Goal: Information Seeking & Learning: Learn about a topic

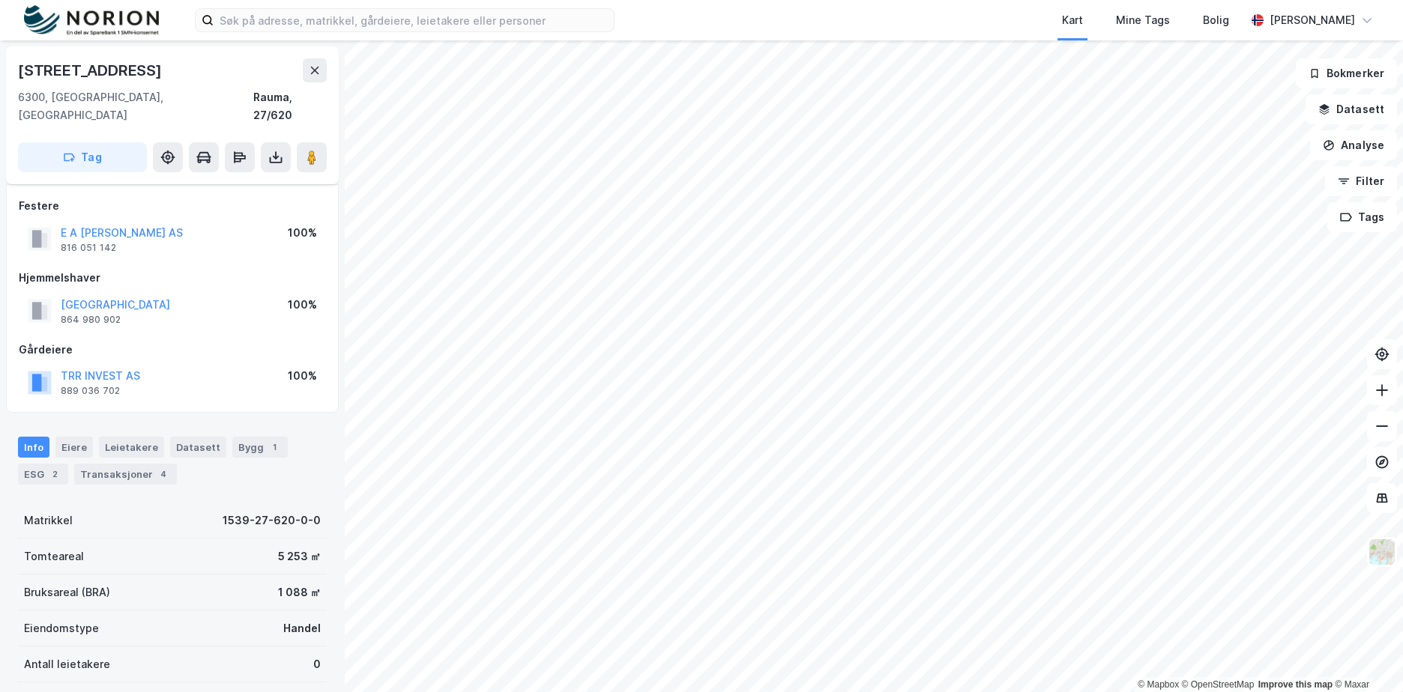
scroll to position [47, 0]
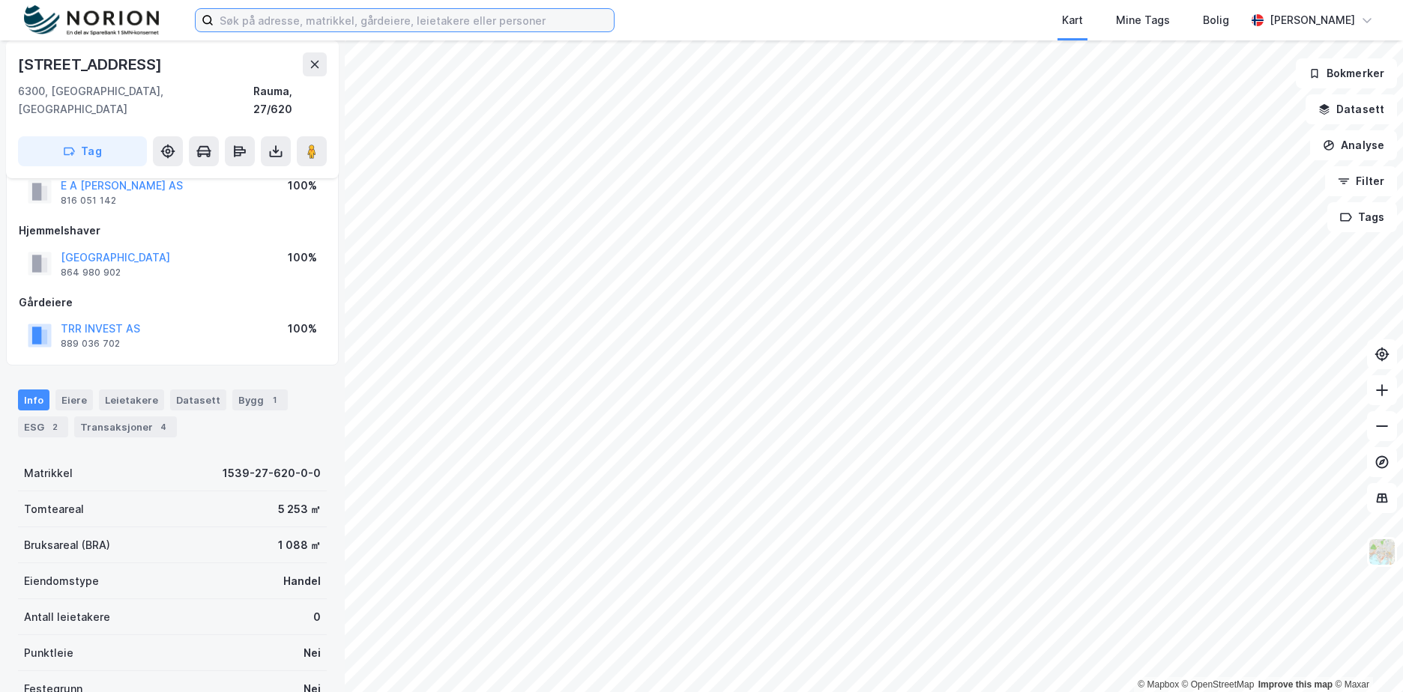
click at [364, 21] on input at bounding box center [414, 20] width 400 height 22
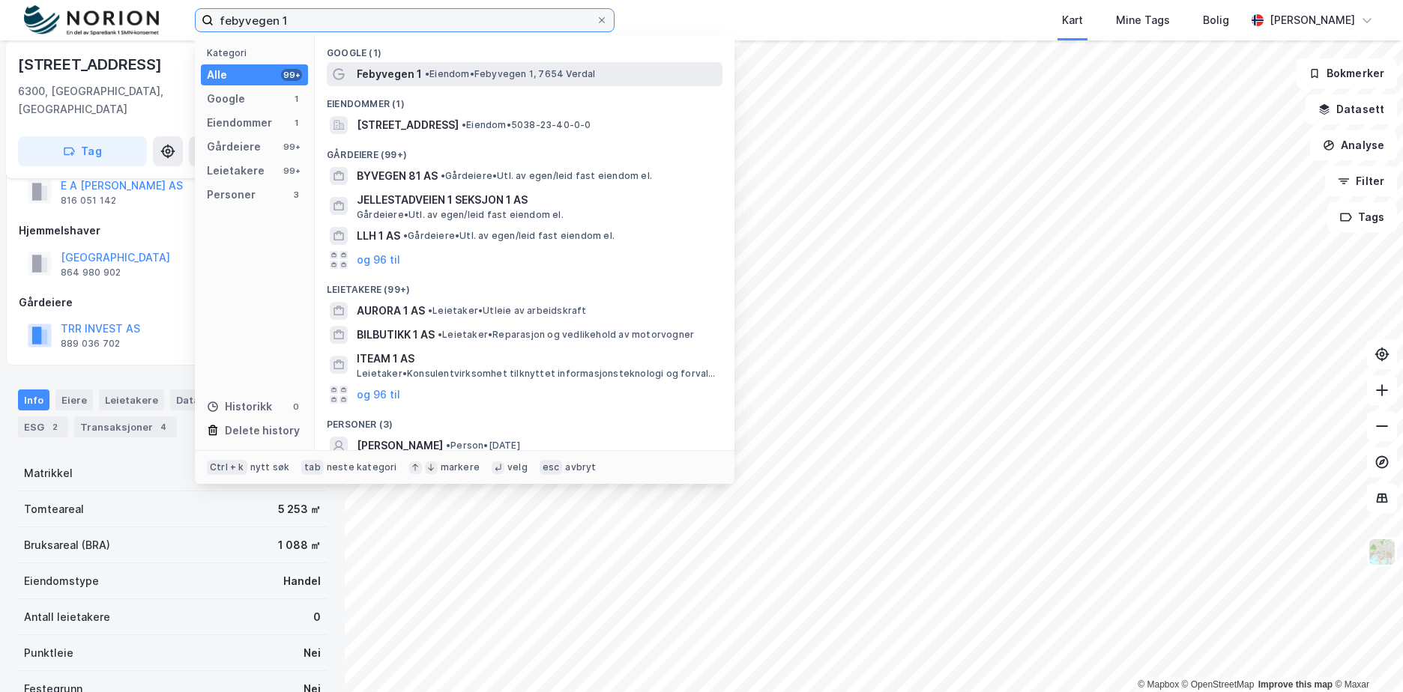
type input "febyvegen 1"
click at [417, 75] on span "Febyvegen 1" at bounding box center [389, 74] width 65 height 18
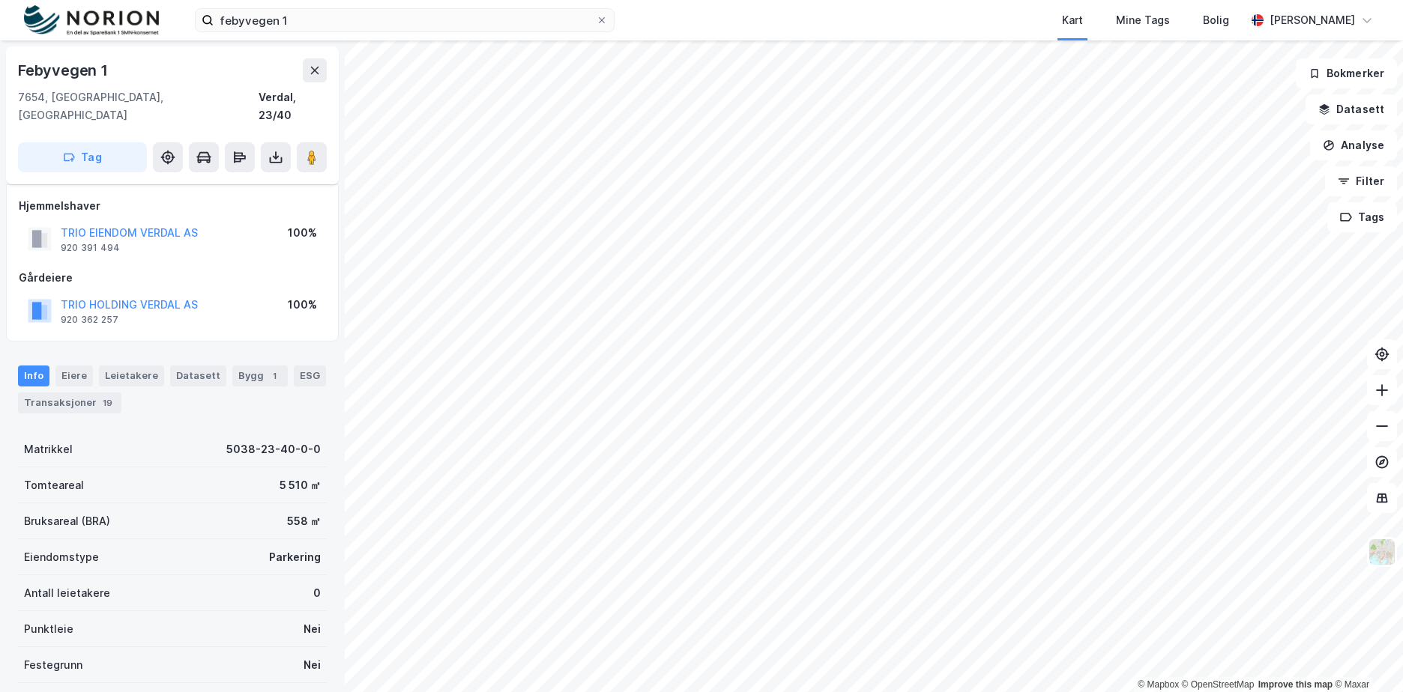
scroll to position [47, 0]
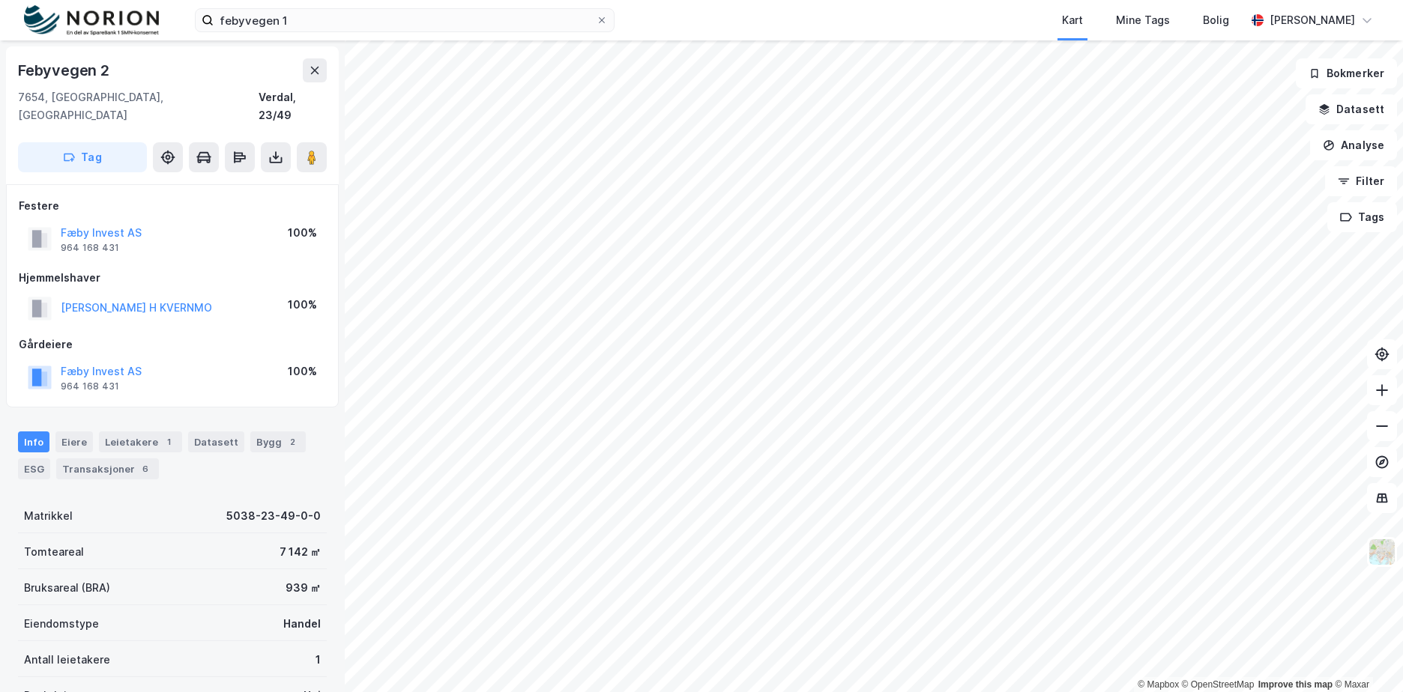
scroll to position [1, 0]
